Goal: Browse casually

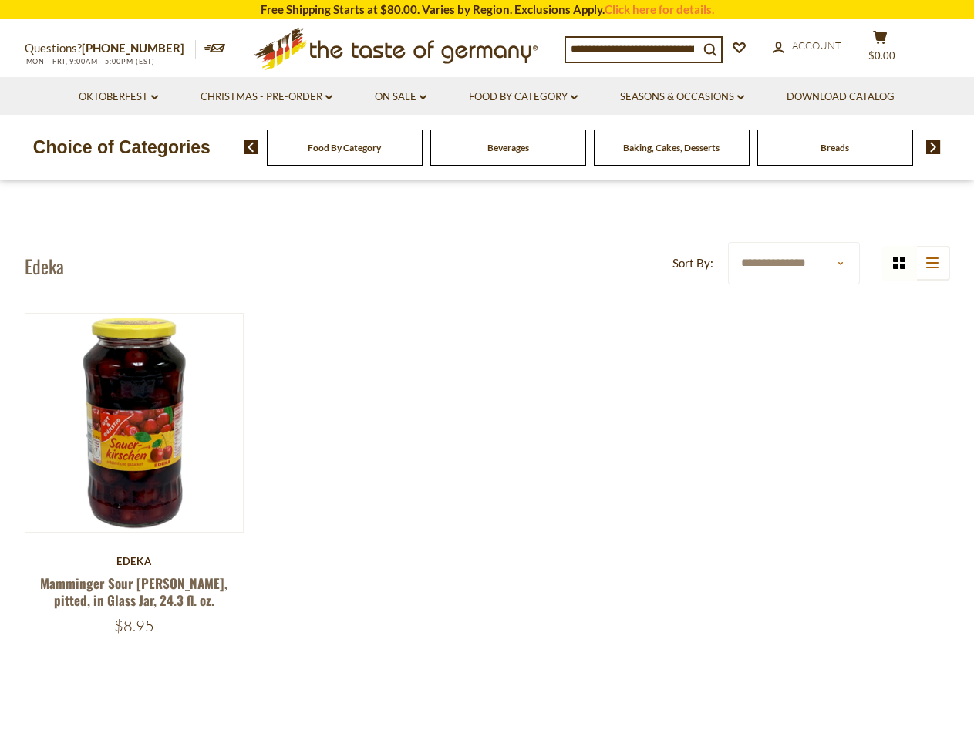
click at [487, 370] on div "Quick View [GEOGRAPHIC_DATA] Mamminger Sour [PERSON_NAME], pitted, in Glass Jar…" at bounding box center [487, 497] width 925 height 368
click at [890, 49] on span "$0.00" at bounding box center [881, 55] width 27 height 12
click at [117, 97] on link "Oktoberfest dropdown_arrow" at bounding box center [118, 97] width 79 height 17
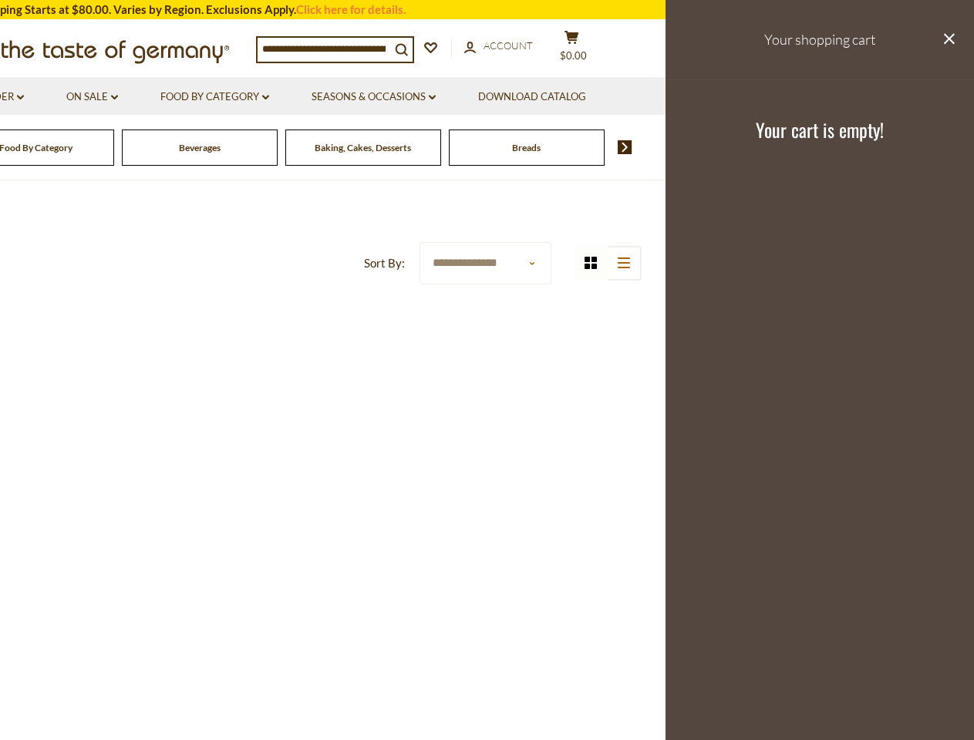
click at [266, 97] on ul "Oktoberfest dropdown_arrow All Oktoberfest Oktoberfest Foods Party Supplies Chr…" at bounding box center [178, 96] width 856 height 38
click at [401, 97] on link "Seasons & Occasions dropdown_arrow" at bounding box center [374, 97] width 124 height 17
click at [525, 97] on link "Download Catalog" at bounding box center [532, 97] width 108 height 17
click at [685, 97] on footer "Your cart is empty!" at bounding box center [819, 128] width 308 height 99
click at [114, 147] on div "Breads" at bounding box center [36, 148] width 156 height 36
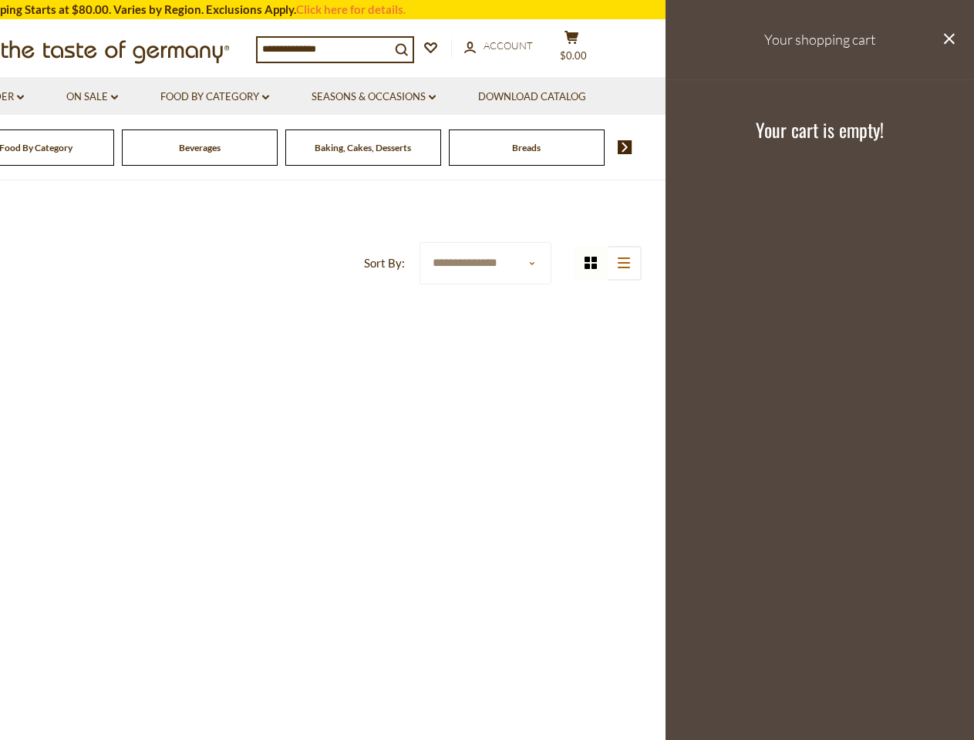
click at [114, 147] on div "Beverages" at bounding box center [36, 148] width 156 height 36
click at [928, 147] on footer "Your cart is empty!" at bounding box center [819, 128] width 308 height 99
